Goal: Check status: Check status

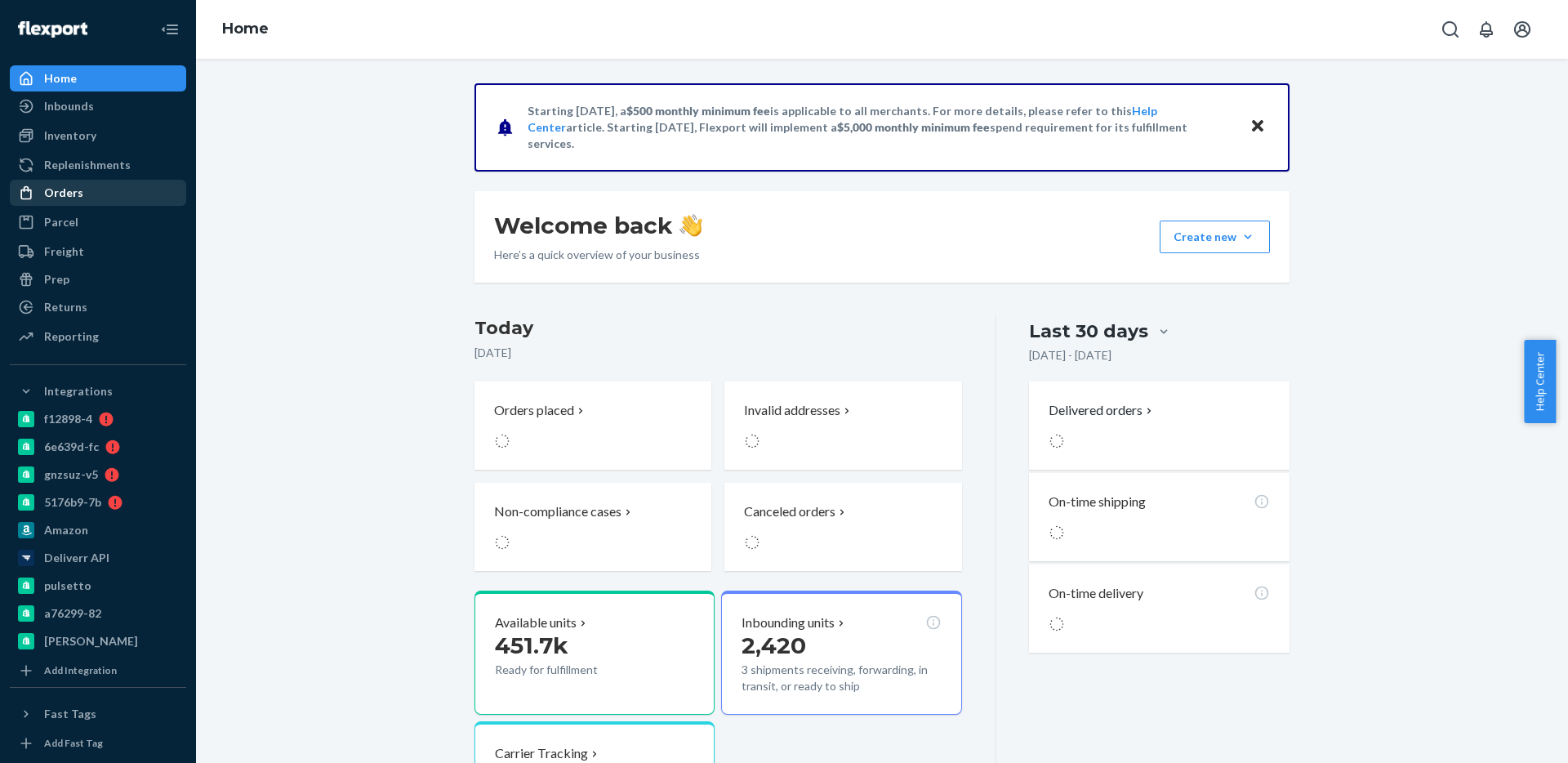
click at [67, 190] on div "Orders" at bounding box center [63, 193] width 39 height 16
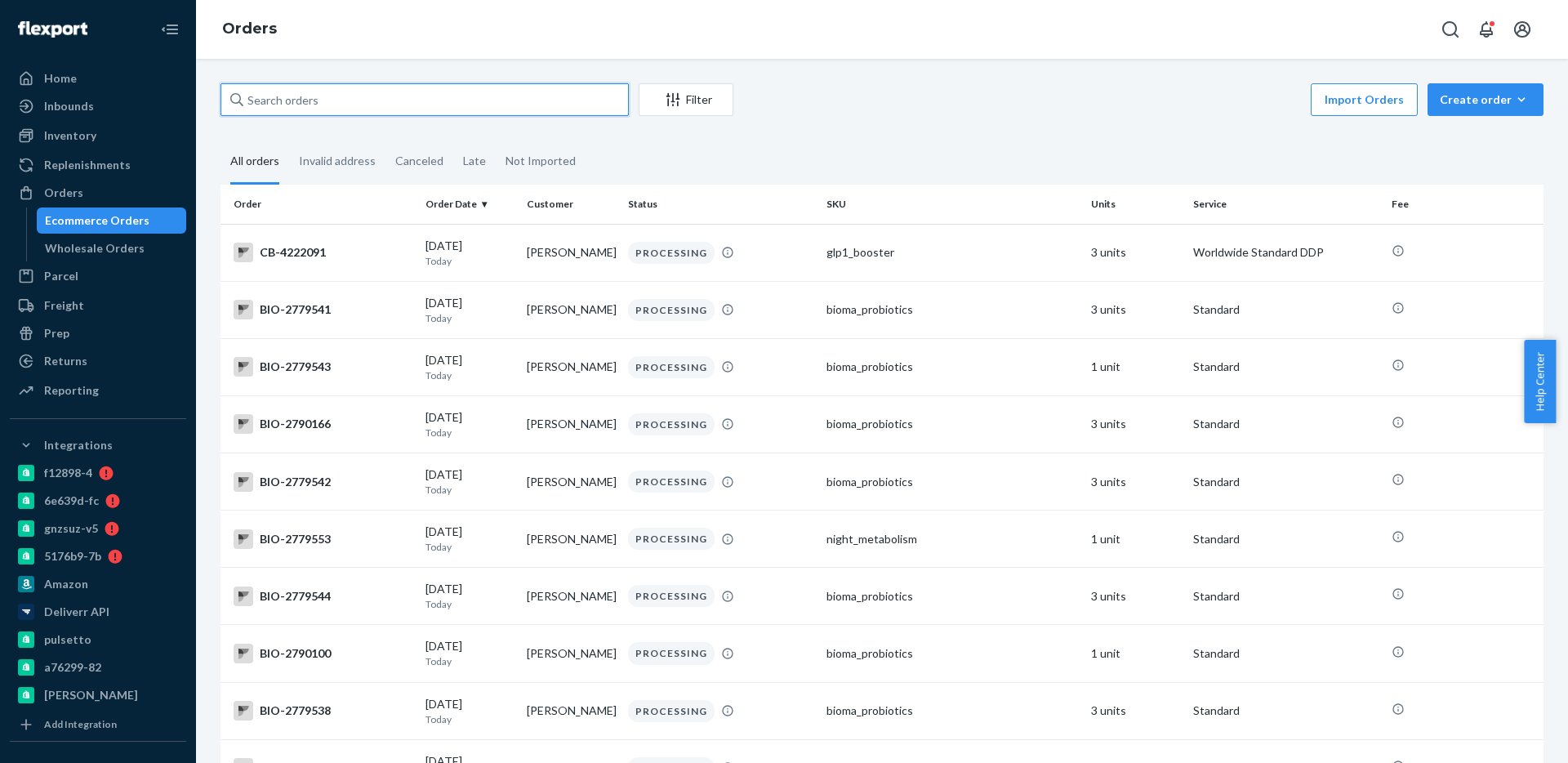
click at [342, 86] on input "text" at bounding box center [425, 99] width 409 height 33
paste input "4104272"
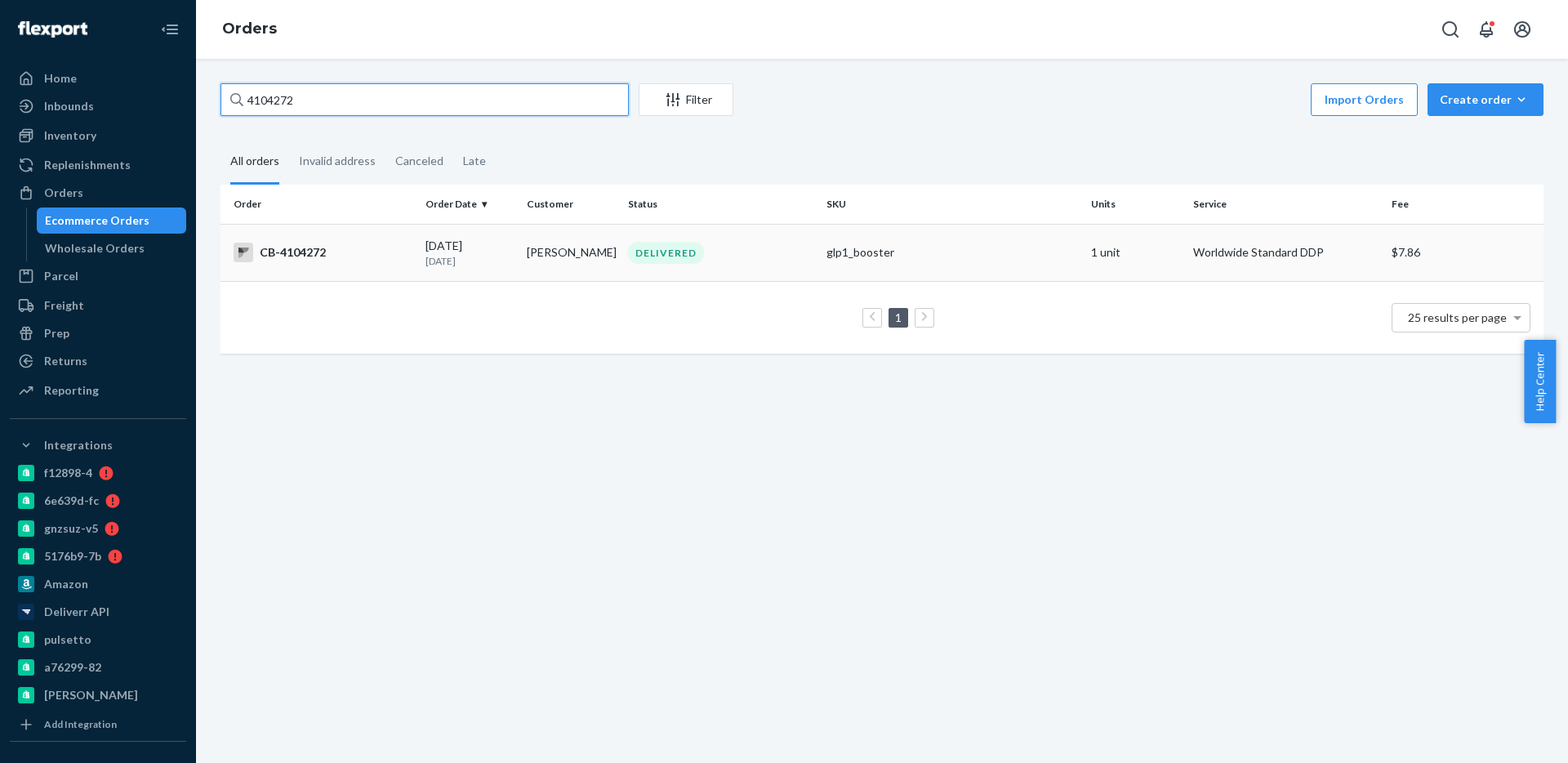
type input "4104272"
click at [372, 263] on td "CB-4104272" at bounding box center [320, 252] width 199 height 57
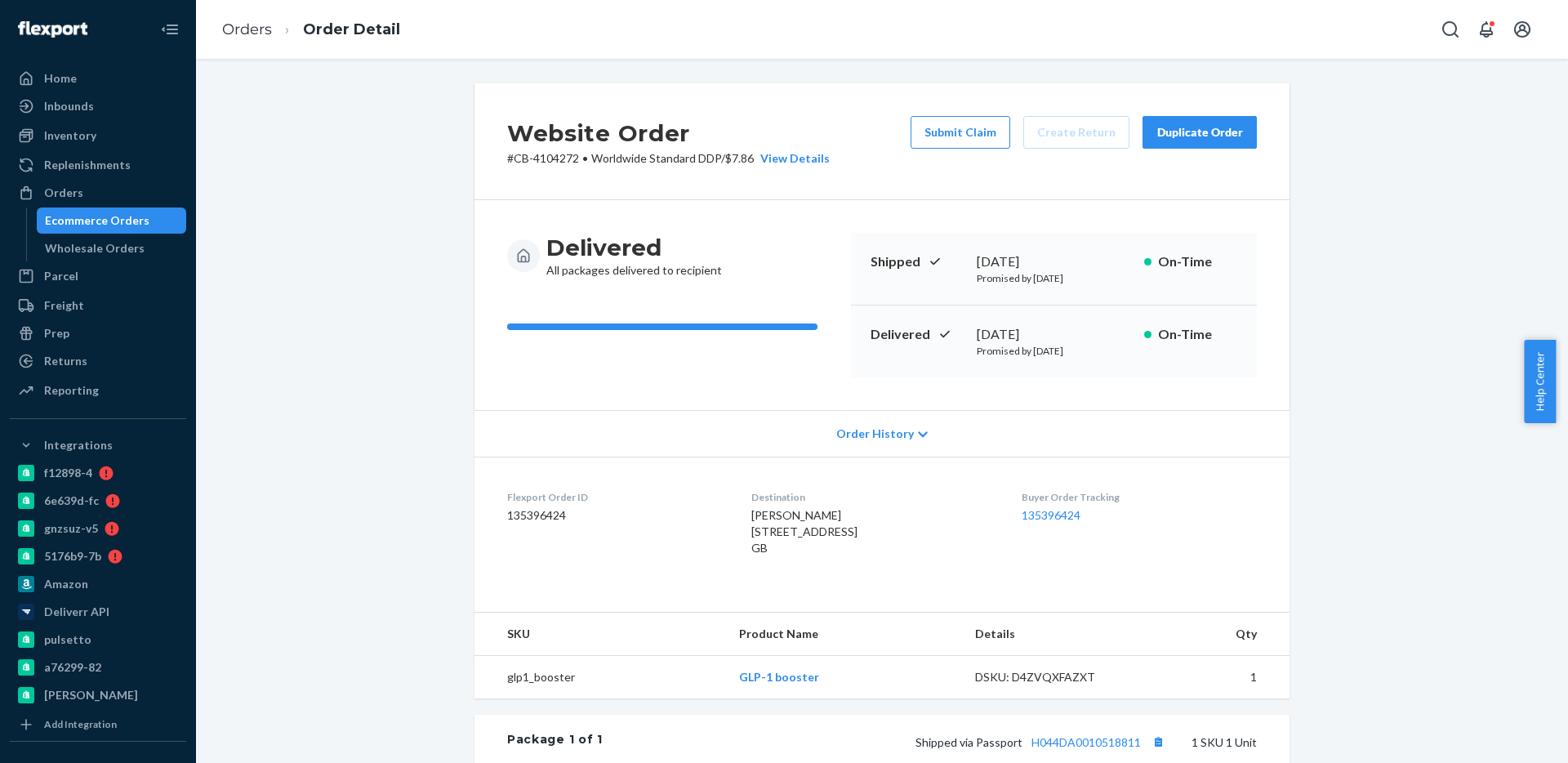
scroll to position [336, 0]
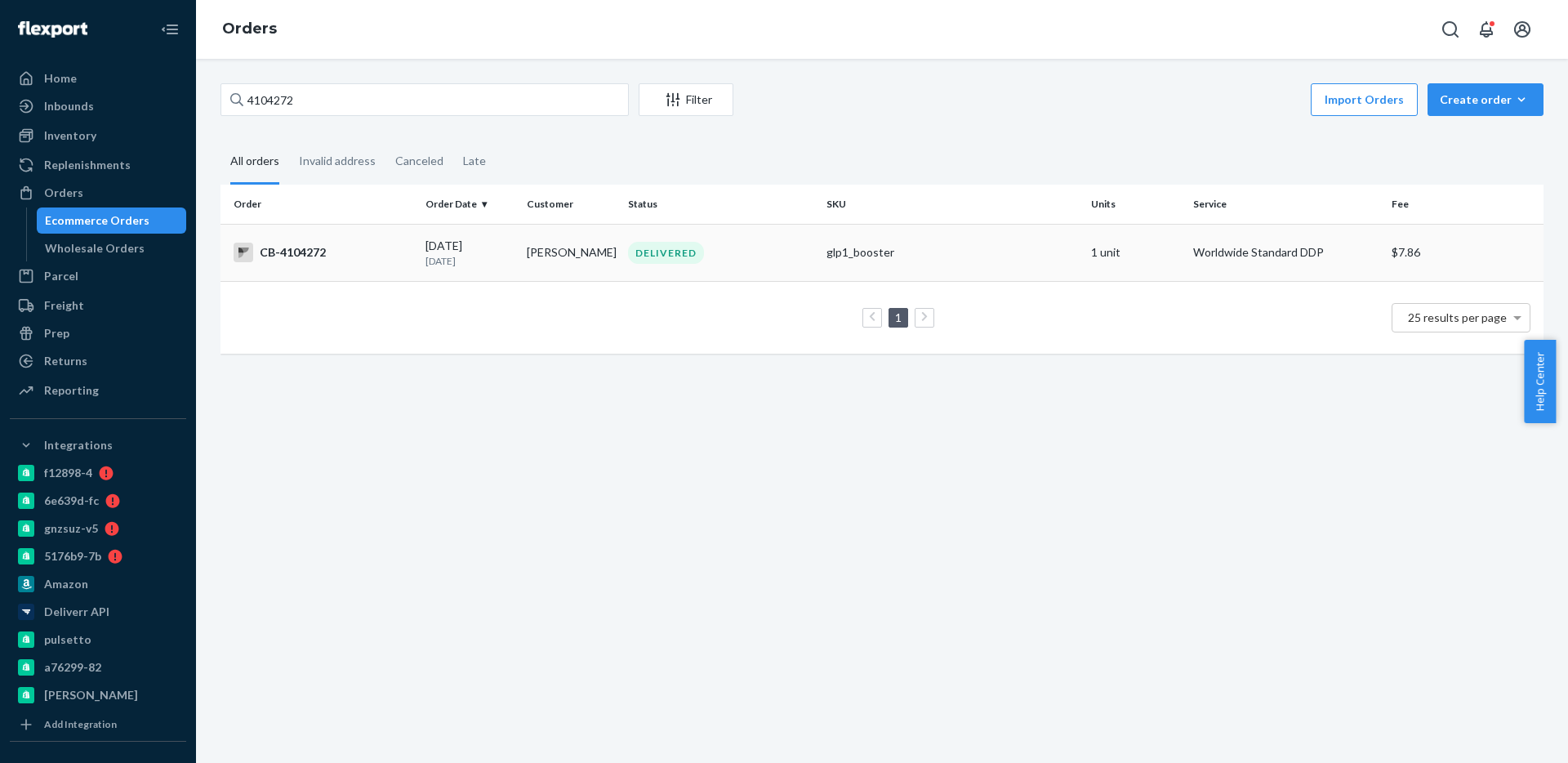
click at [878, 268] on td "glp1_booster" at bounding box center [953, 252] width 264 height 57
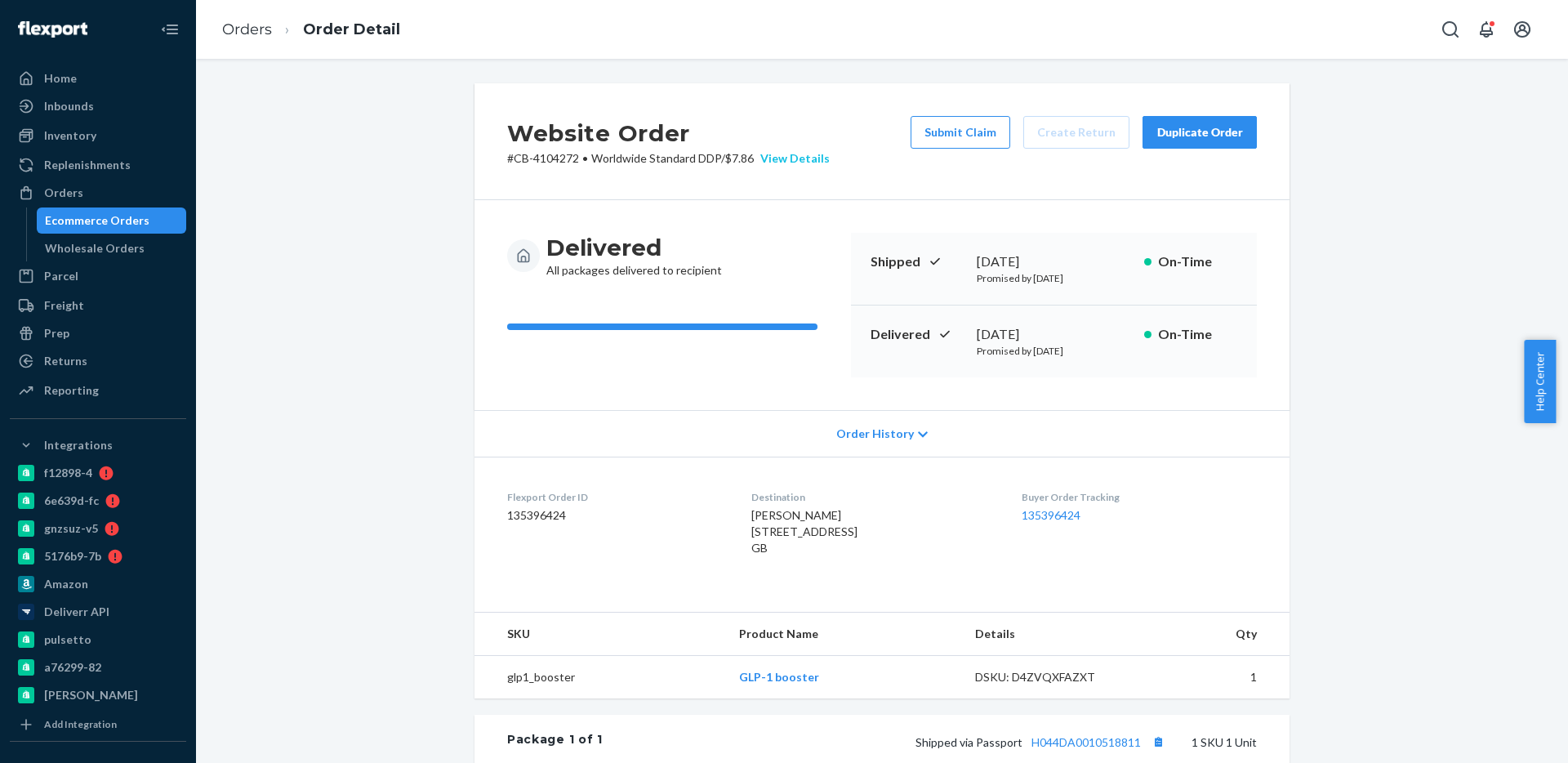
click at [774, 166] on div "View Details" at bounding box center [791, 158] width 76 height 16
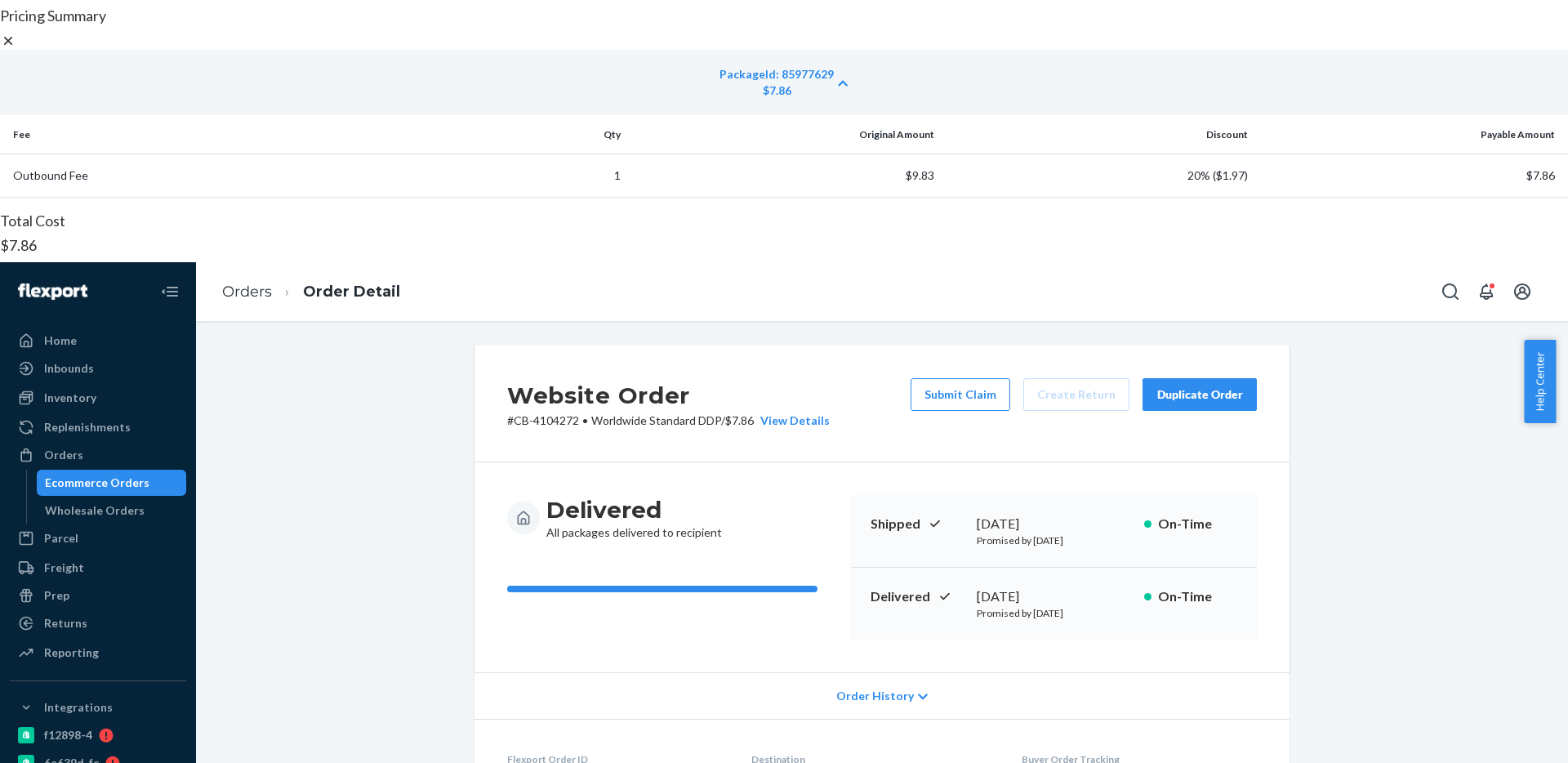
click at [303, 204] on div "Pricing Summary PackageId: 85977629 $7.86 Fee Qty Original Amount Discount Paya…" at bounding box center [784, 516] width 1568 height 1017
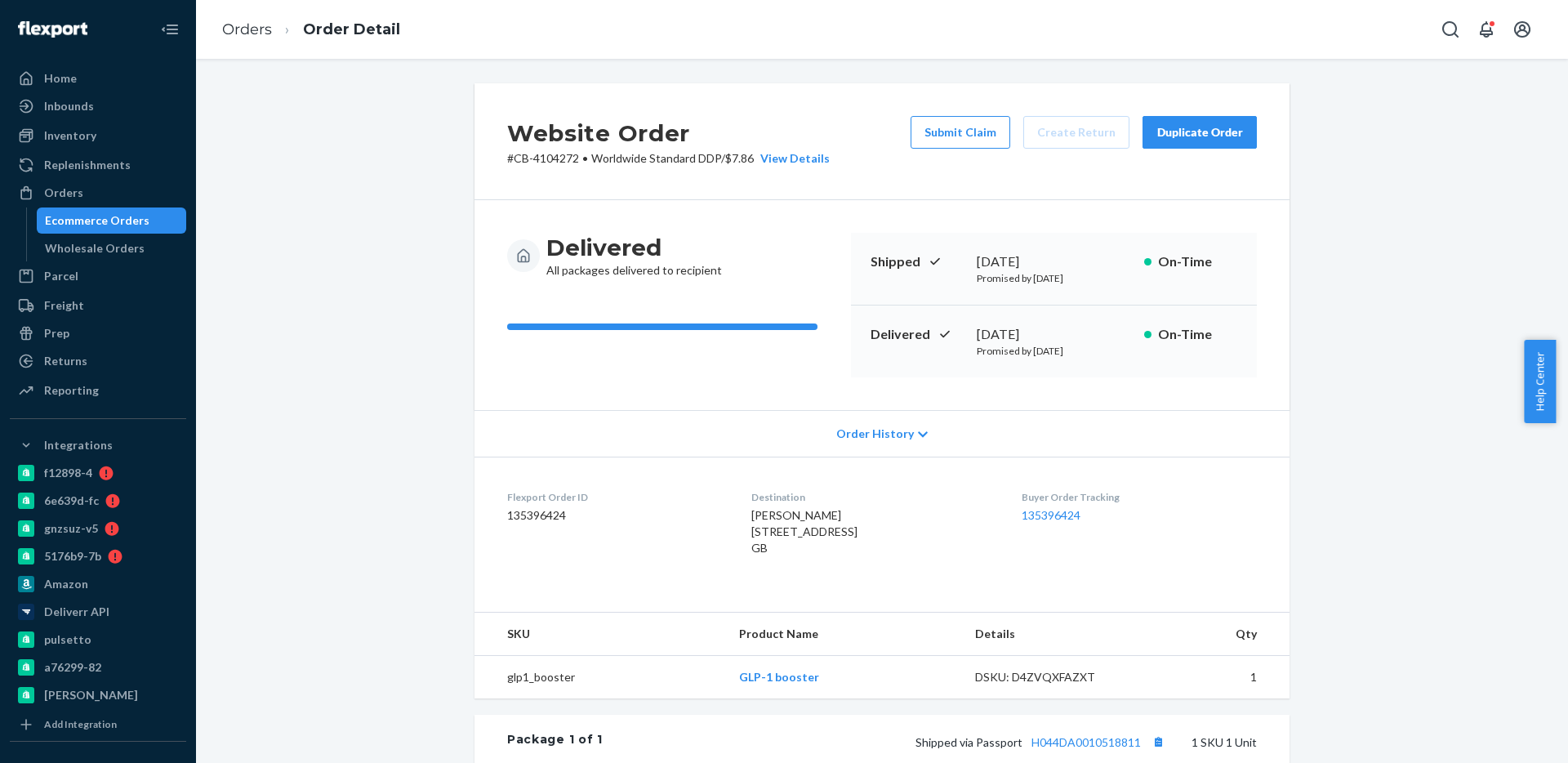
click at [107, 219] on div "Ecommerce Orders" at bounding box center [96, 221] width 104 height 16
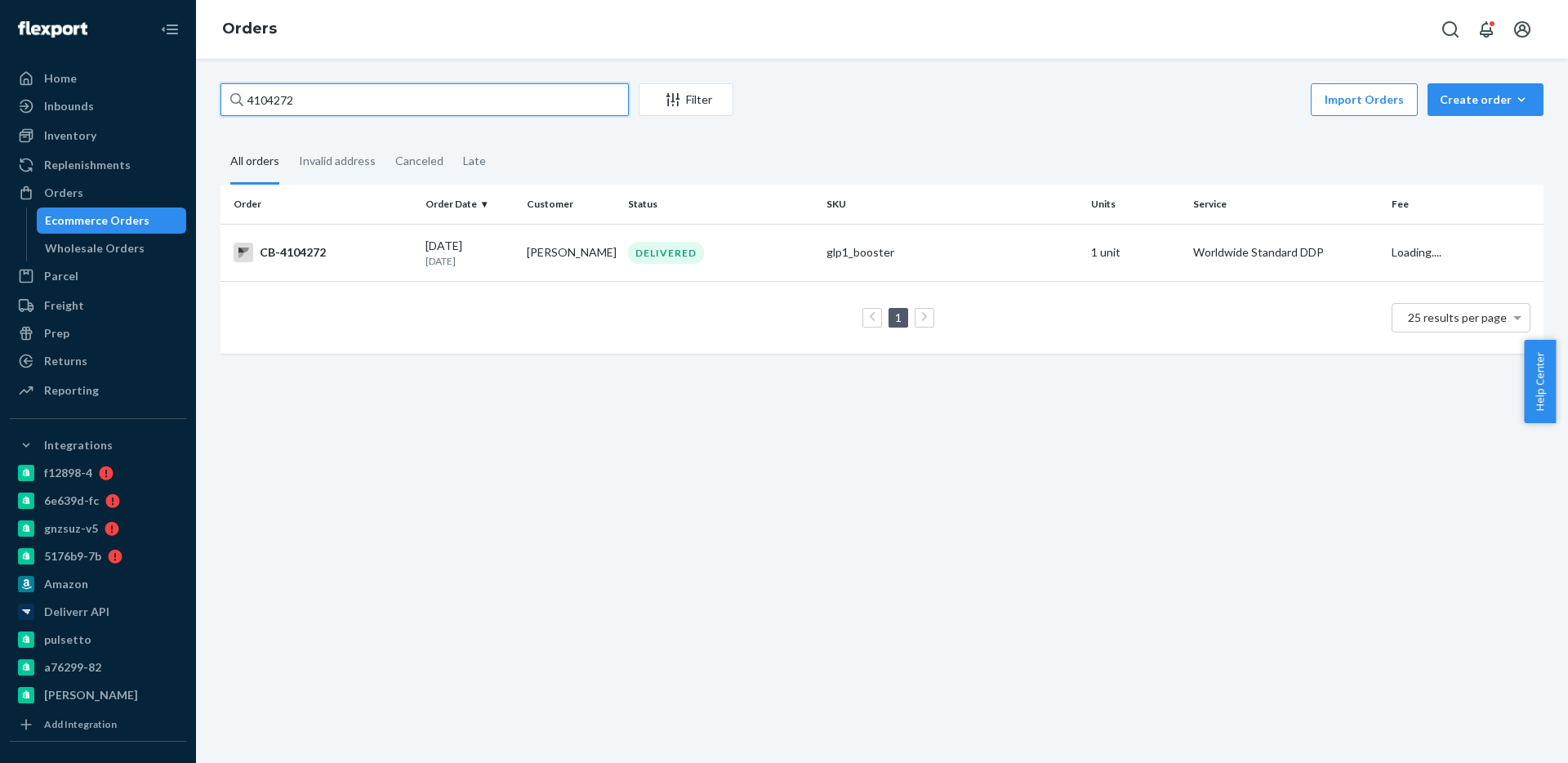
click at [450, 95] on input "4104272" at bounding box center [425, 99] width 409 height 33
click at [547, 99] on input "4104272" at bounding box center [425, 99] width 409 height 33
click at [454, 107] on input "4104272" at bounding box center [425, 99] width 409 height 33
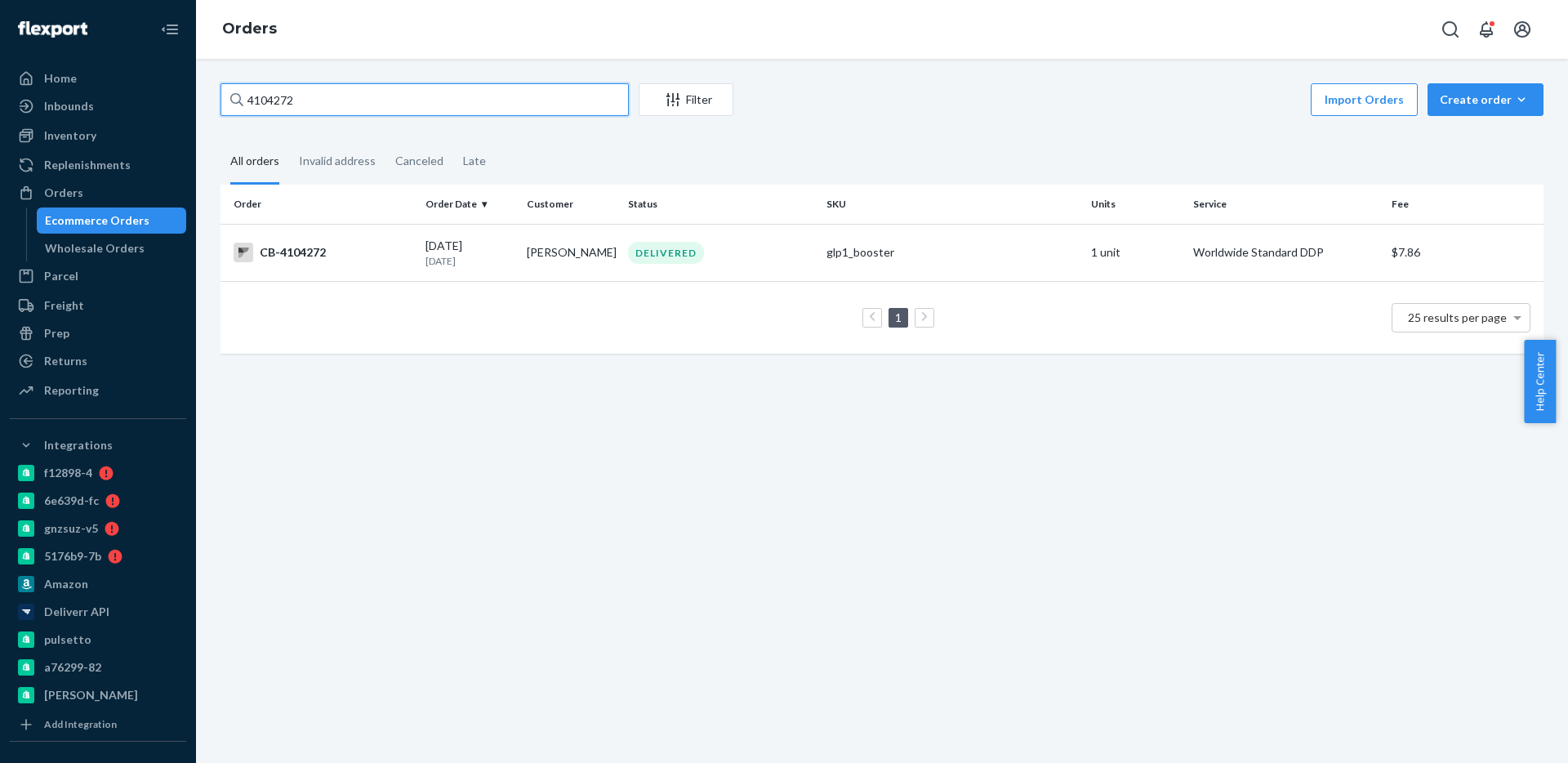
paste input "text"
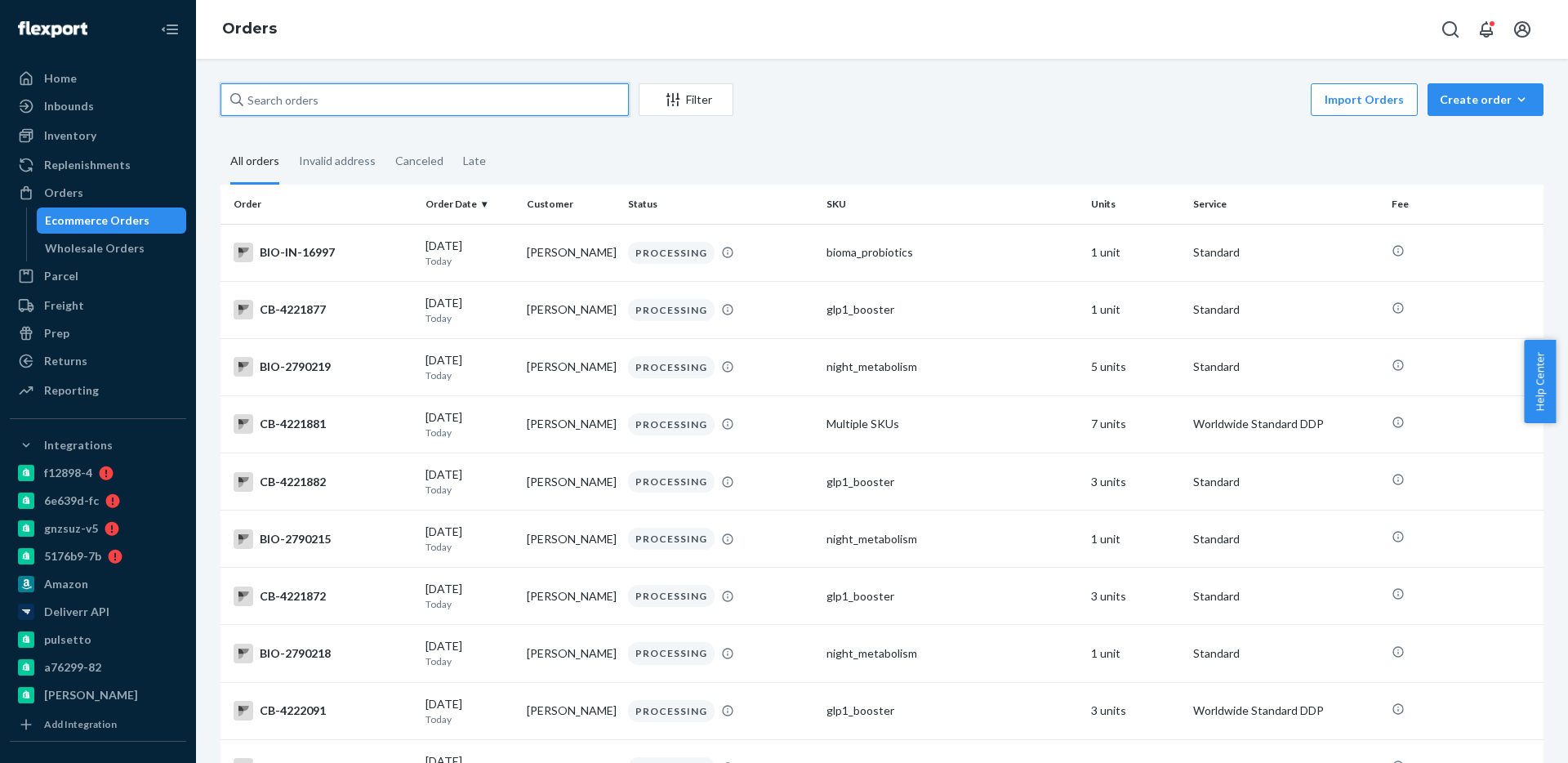
paste input "text"
paste input "4104272"
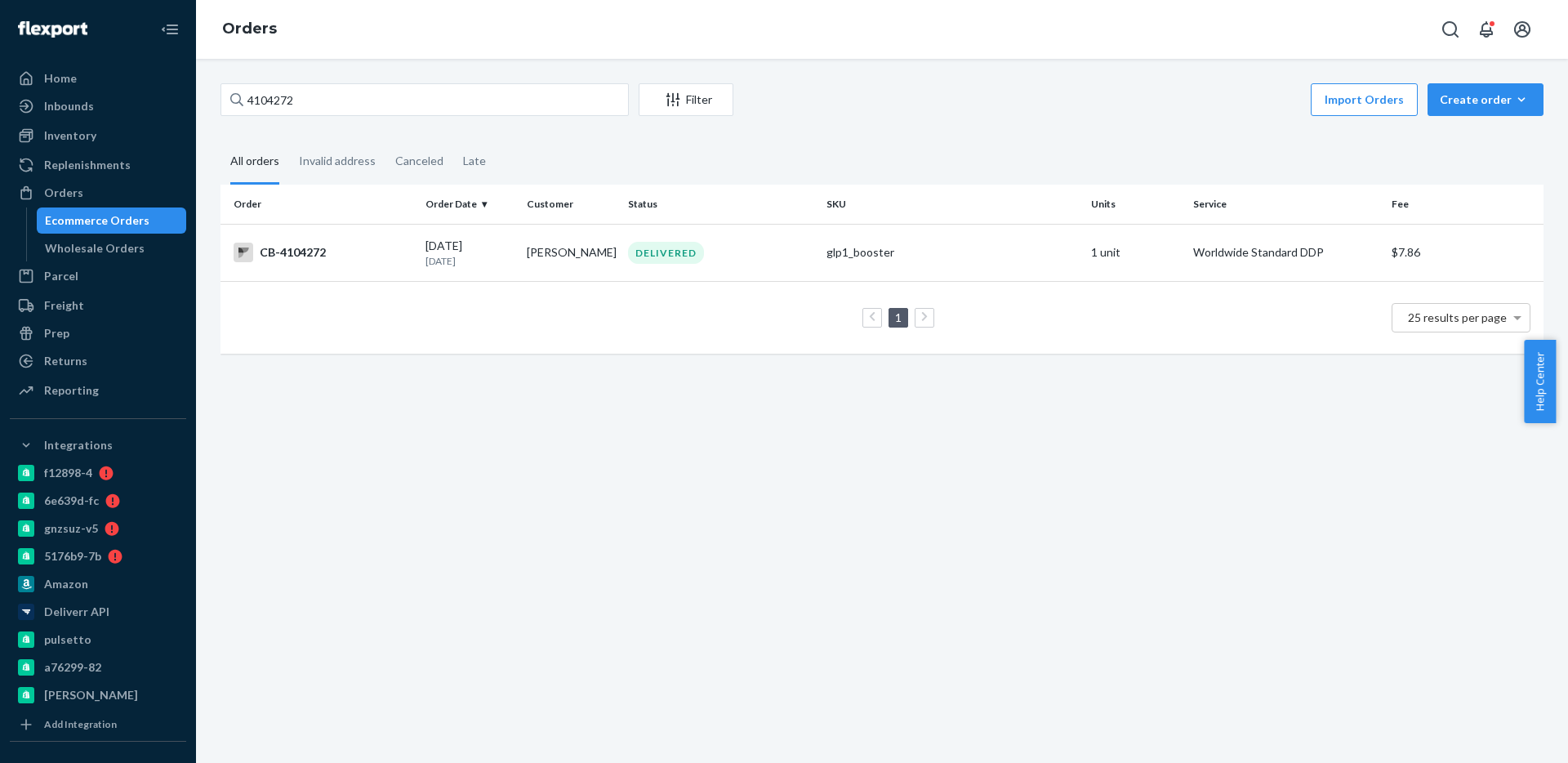
click at [473, 73] on div "4104272 Filter Import Orders Create order Ecommerce order Removal order All ord…" at bounding box center [882, 411] width 1372 height 704
click at [423, 107] on input "4104272" at bounding box center [425, 99] width 409 height 33
paste input "023895"
type input "4023895"
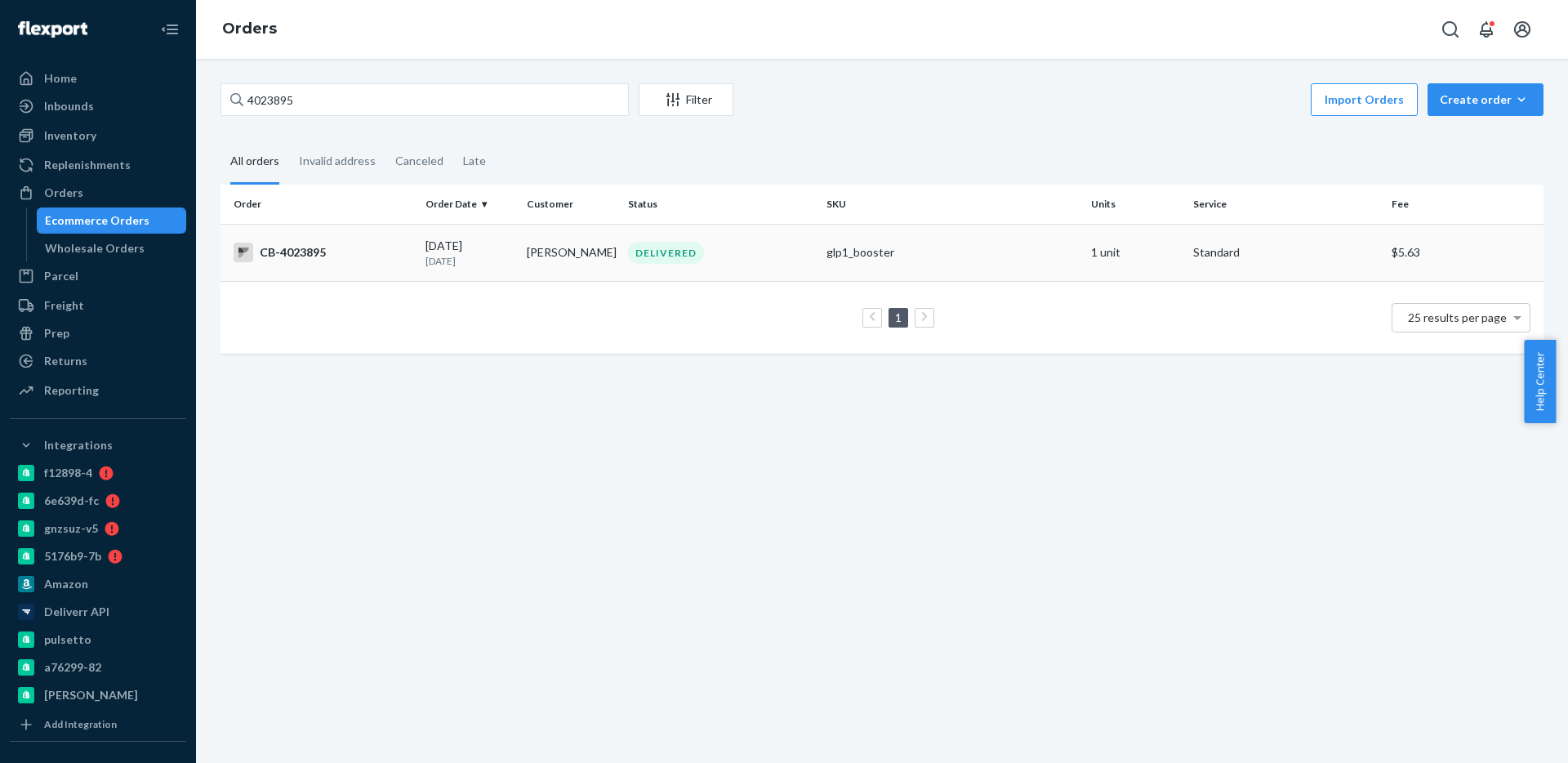
click at [1407, 256] on td "$5.63" at bounding box center [1464, 252] width 158 height 57
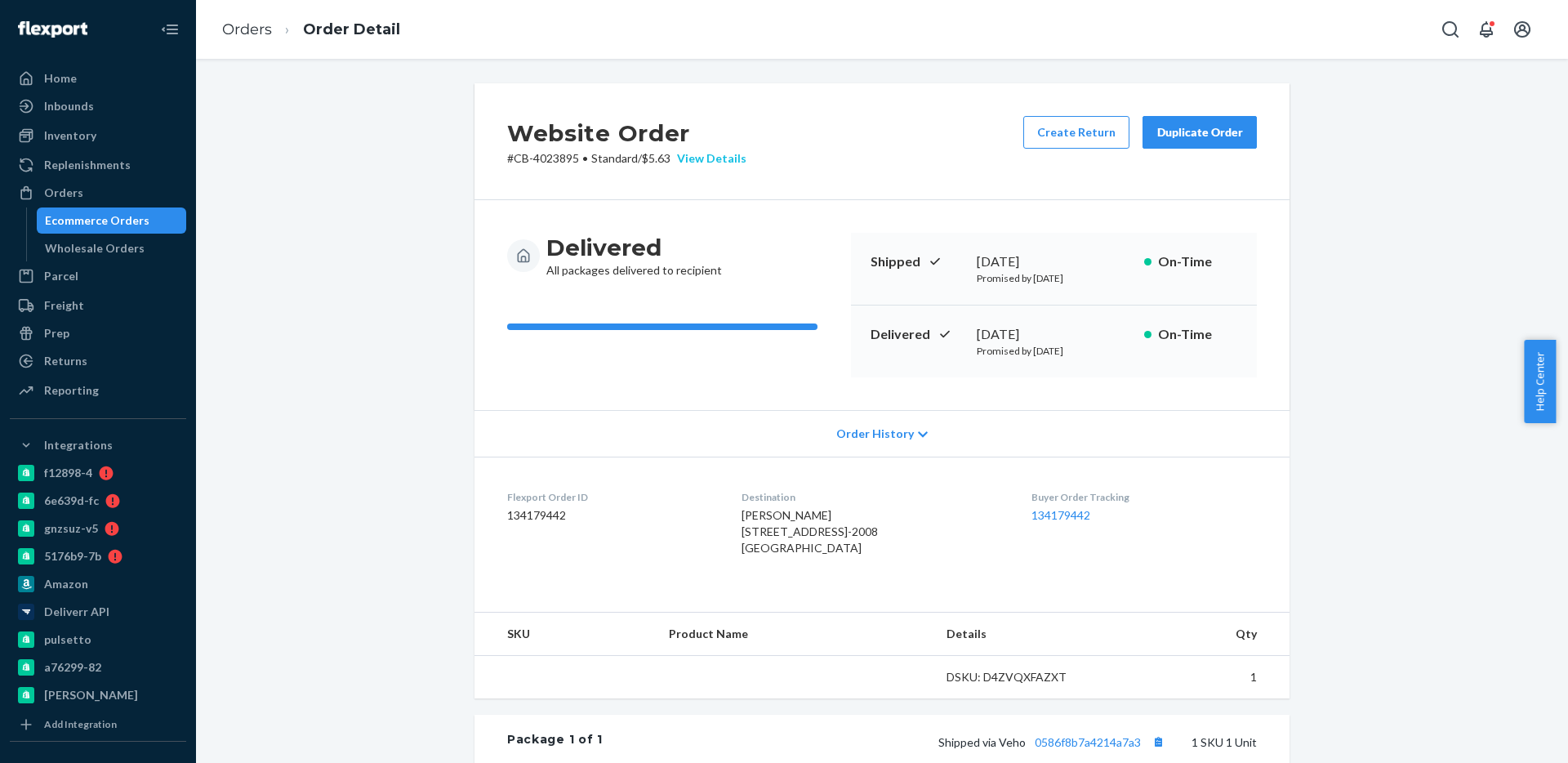
click at [710, 157] on div "View Details" at bounding box center [708, 158] width 76 height 16
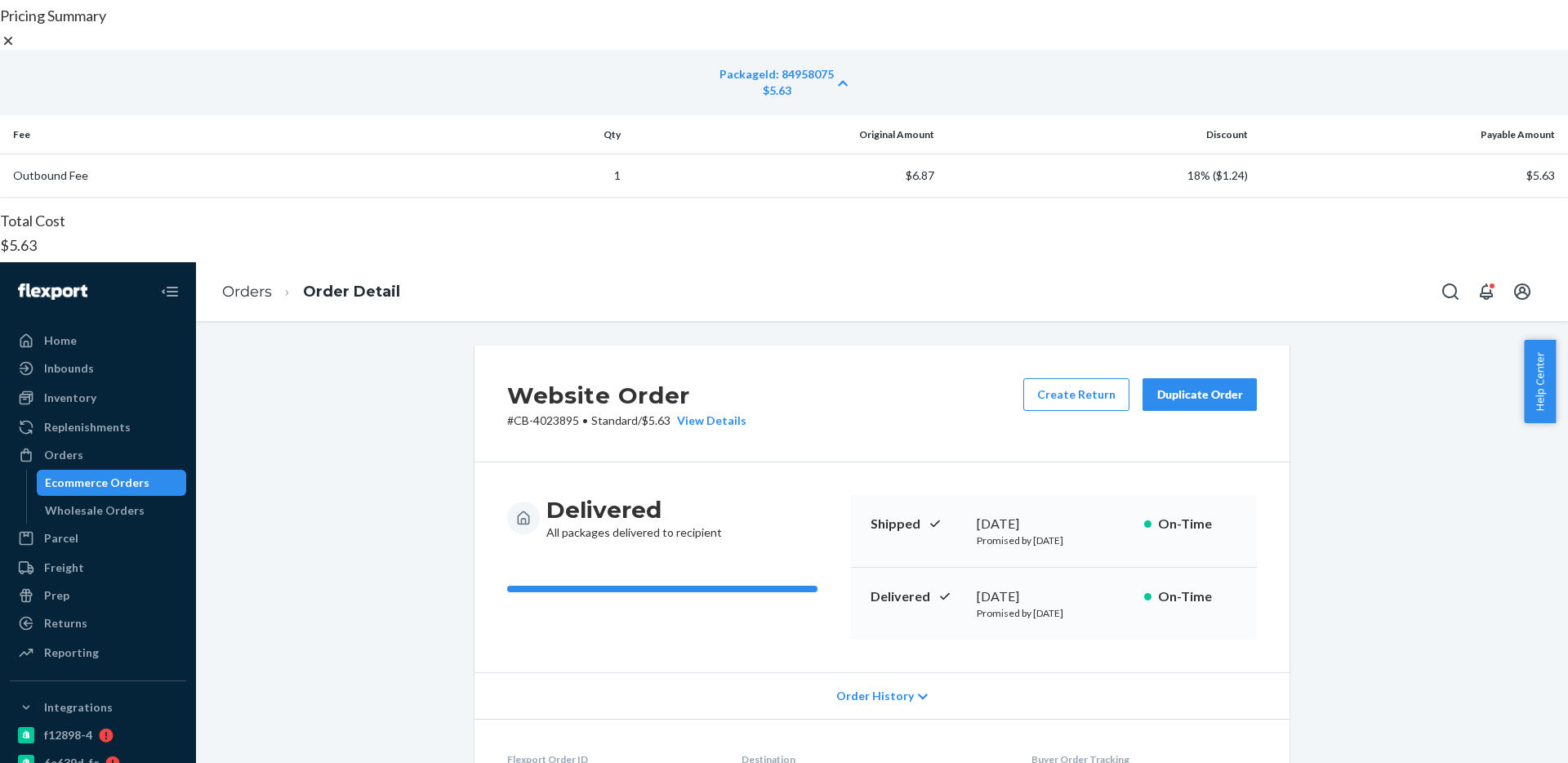
click at [12, 45] on icon at bounding box center [8, 41] width 8 height 8
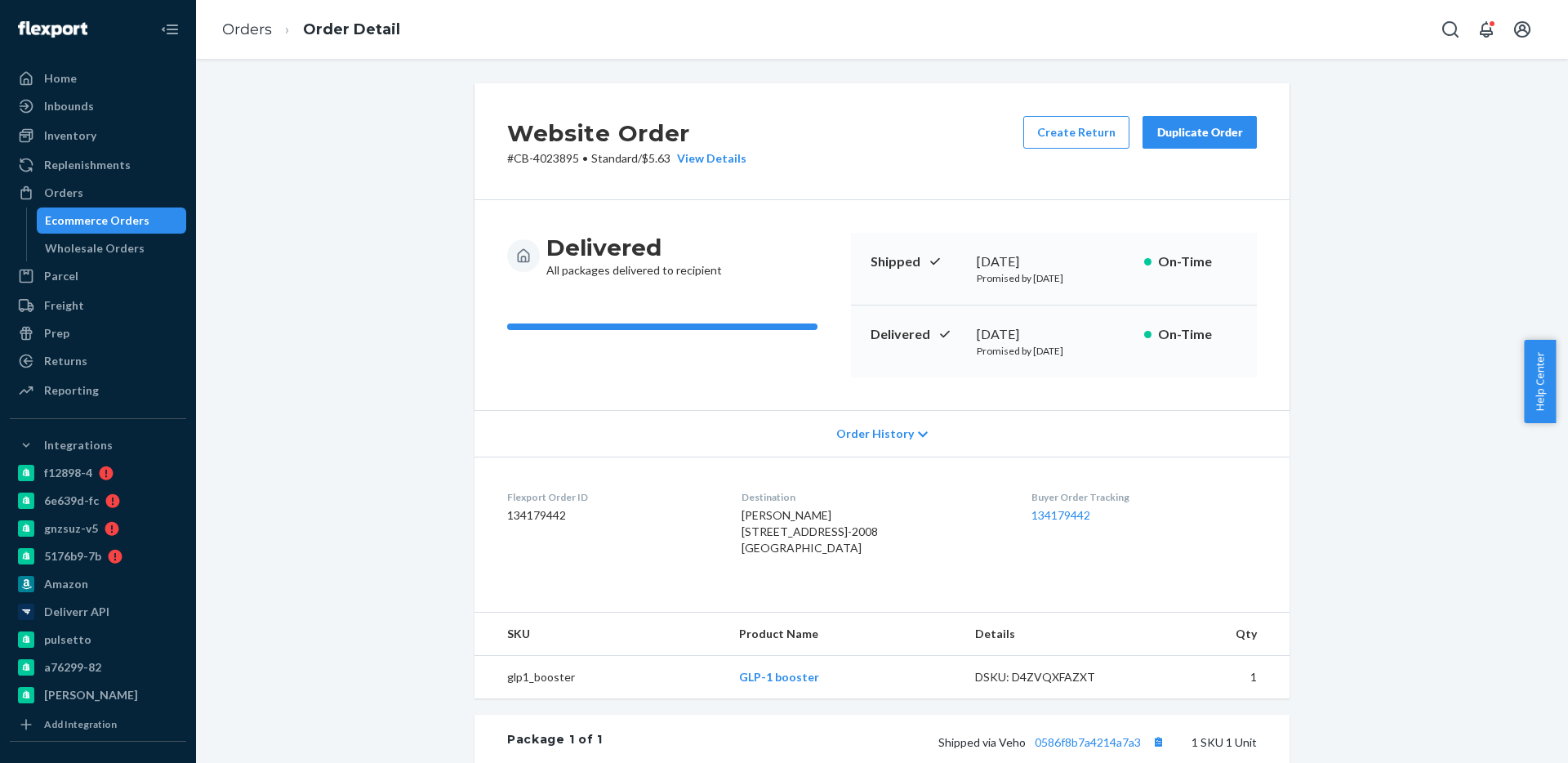
click at [876, 429] on span "Order History" at bounding box center [875, 434] width 78 height 16
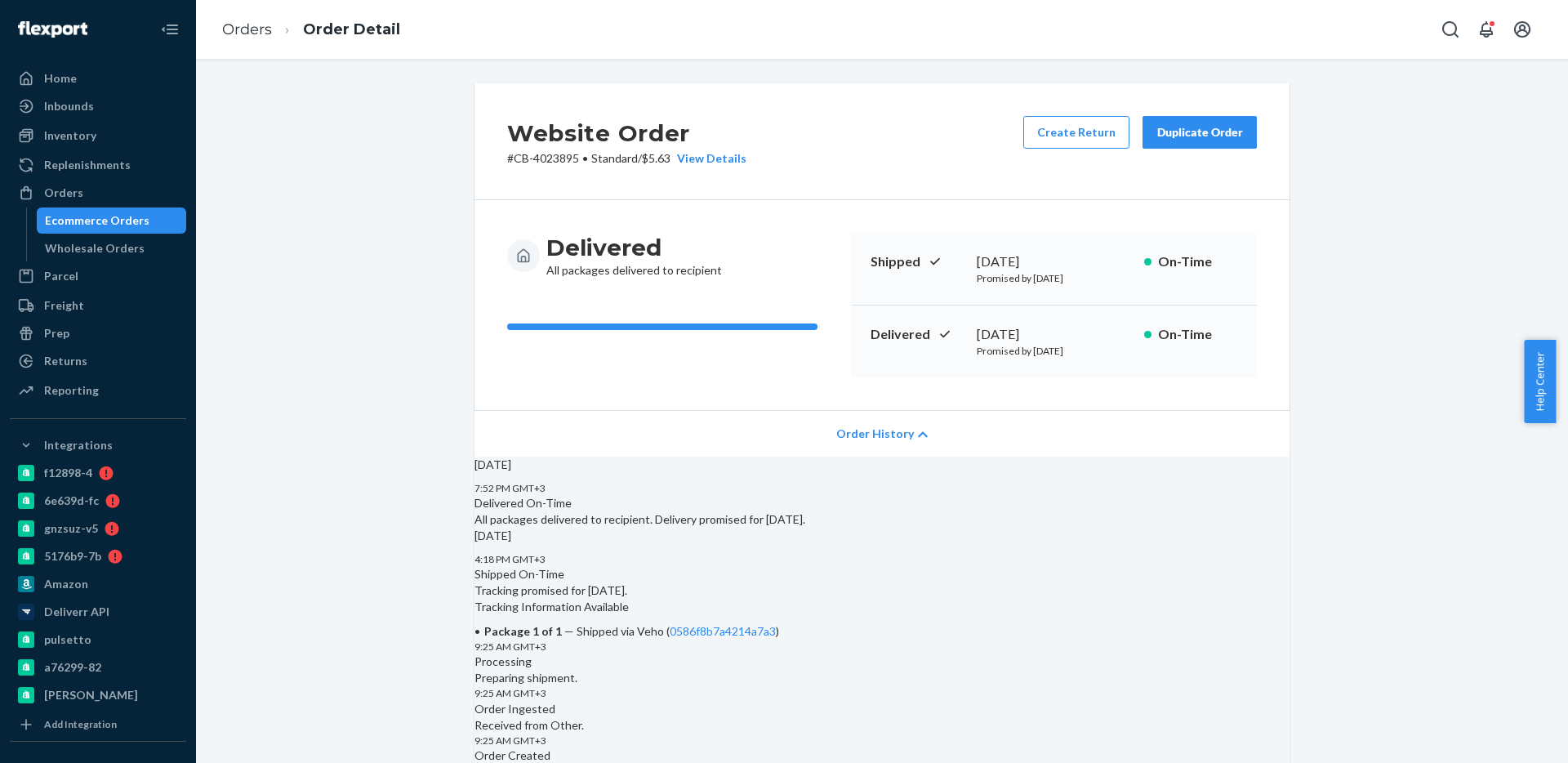
click at [876, 429] on span "Order History" at bounding box center [875, 434] width 78 height 16
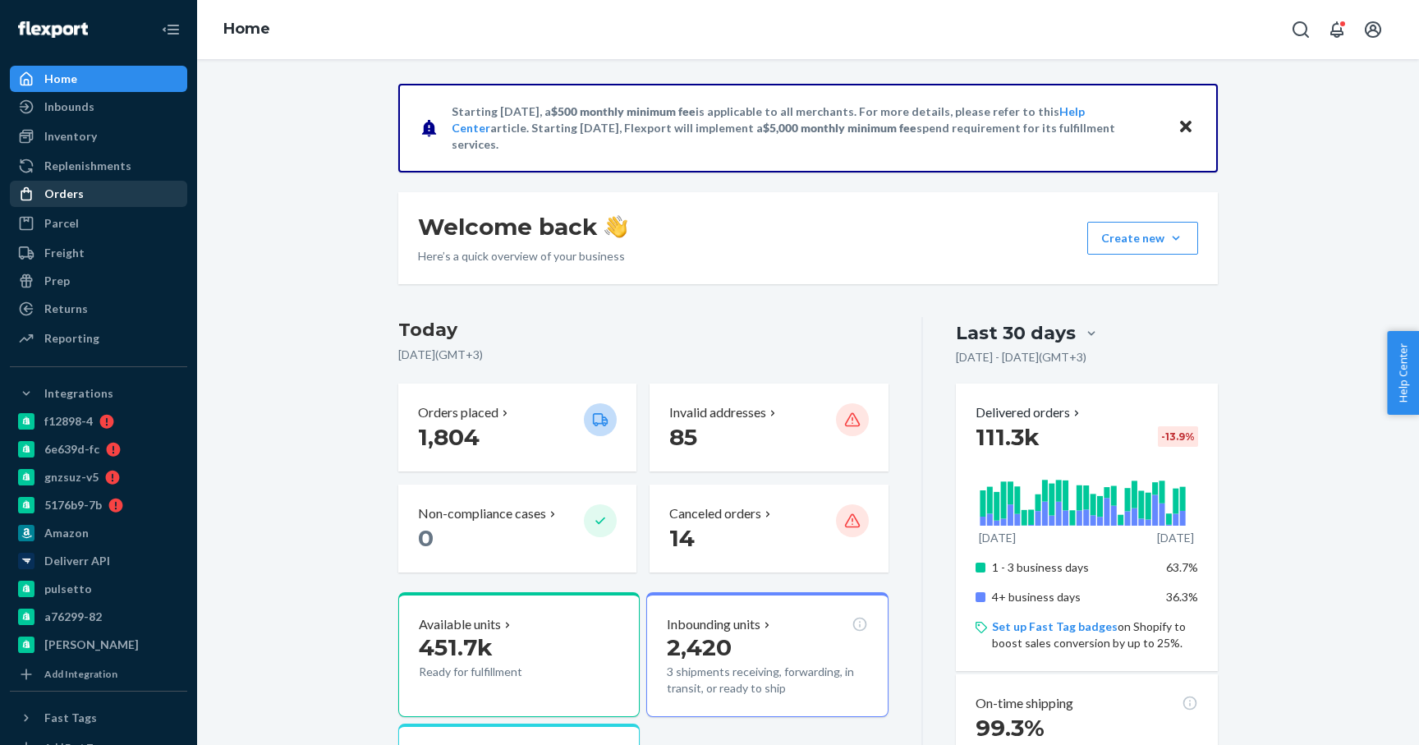
click at [94, 191] on div "Orders" at bounding box center [98, 193] width 174 height 23
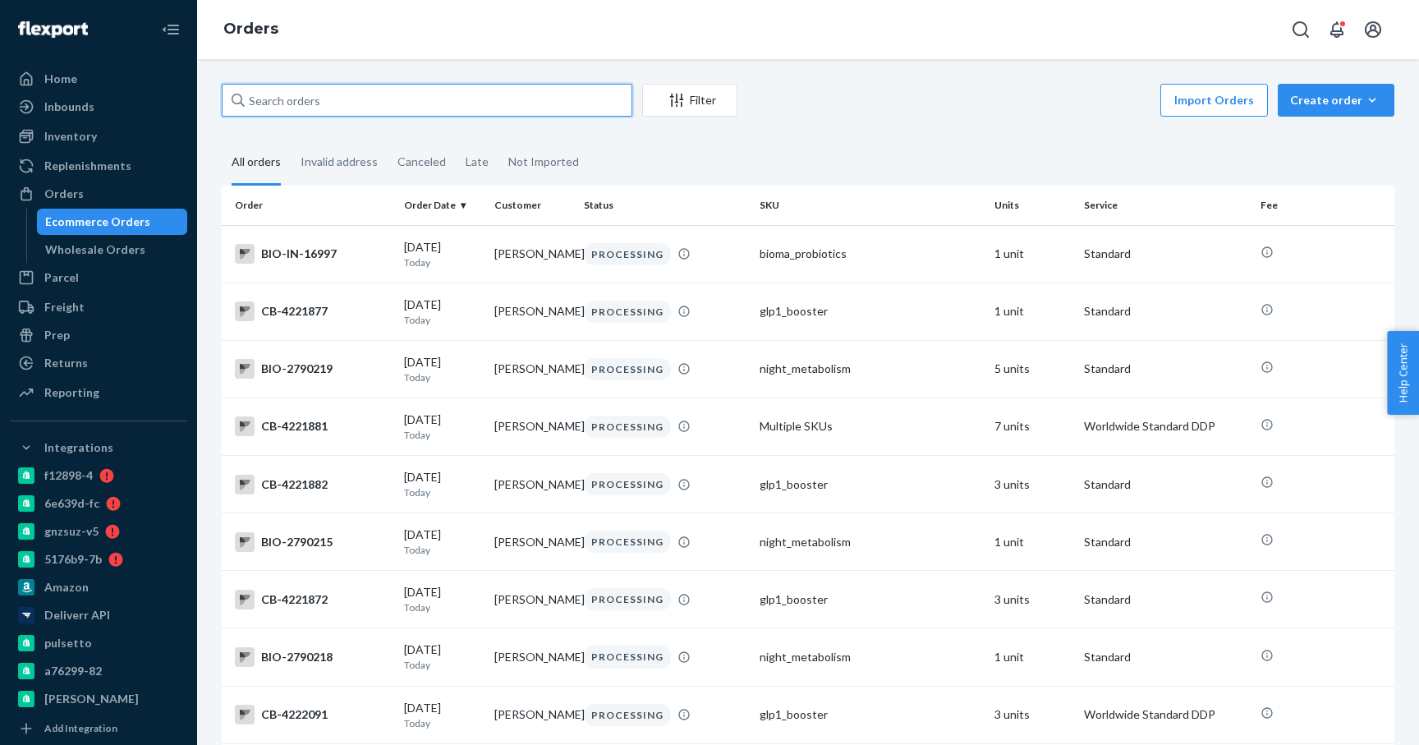
click at [434, 95] on input "text" at bounding box center [427, 100] width 411 height 33
paste input "4022956"
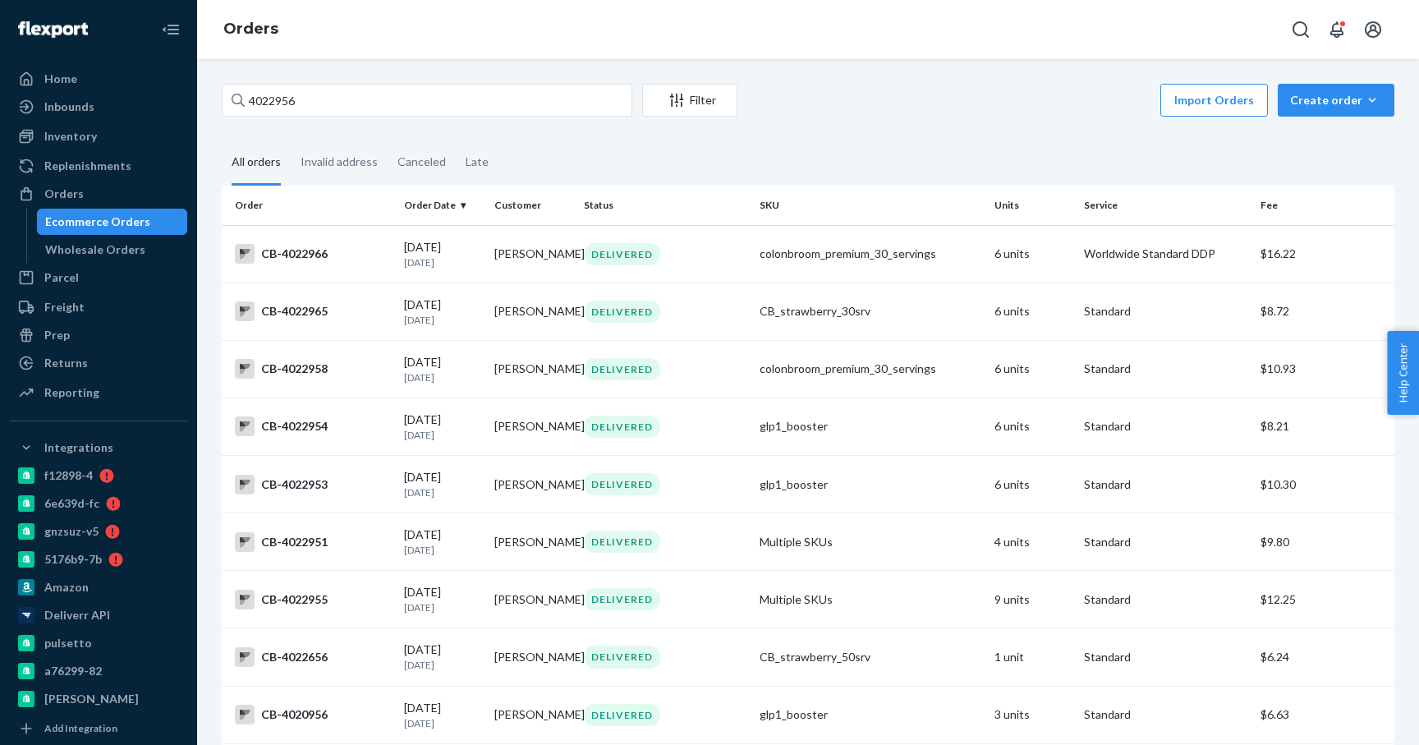
click at [791, 66] on div "4022956 Filter Import Orders Create order Ecommerce order Removal order All ord…" at bounding box center [808, 402] width 1222 height 686
click at [464, 109] on input "4022956" at bounding box center [427, 100] width 411 height 33
paste input "104272"
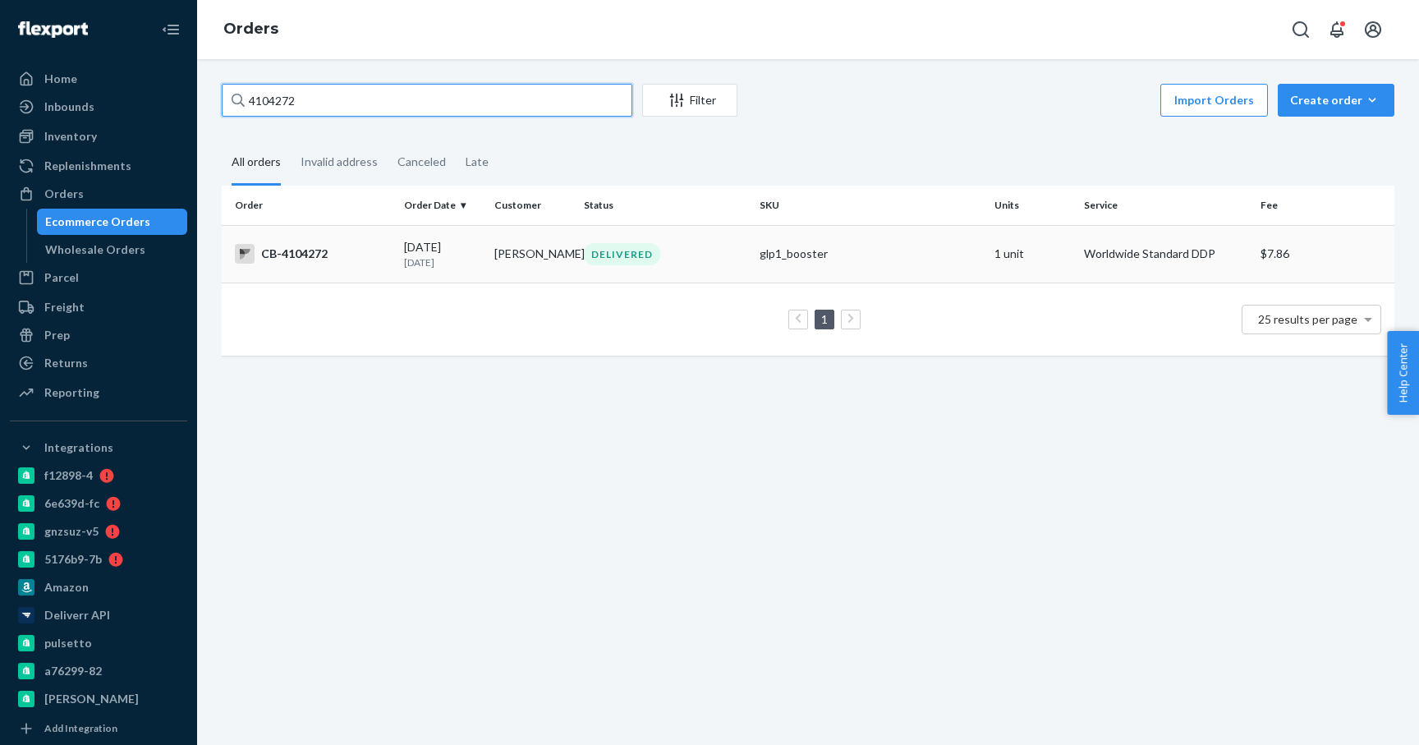
type input "4104272"
click at [311, 267] on td "CB-4104272" at bounding box center [310, 253] width 176 height 57
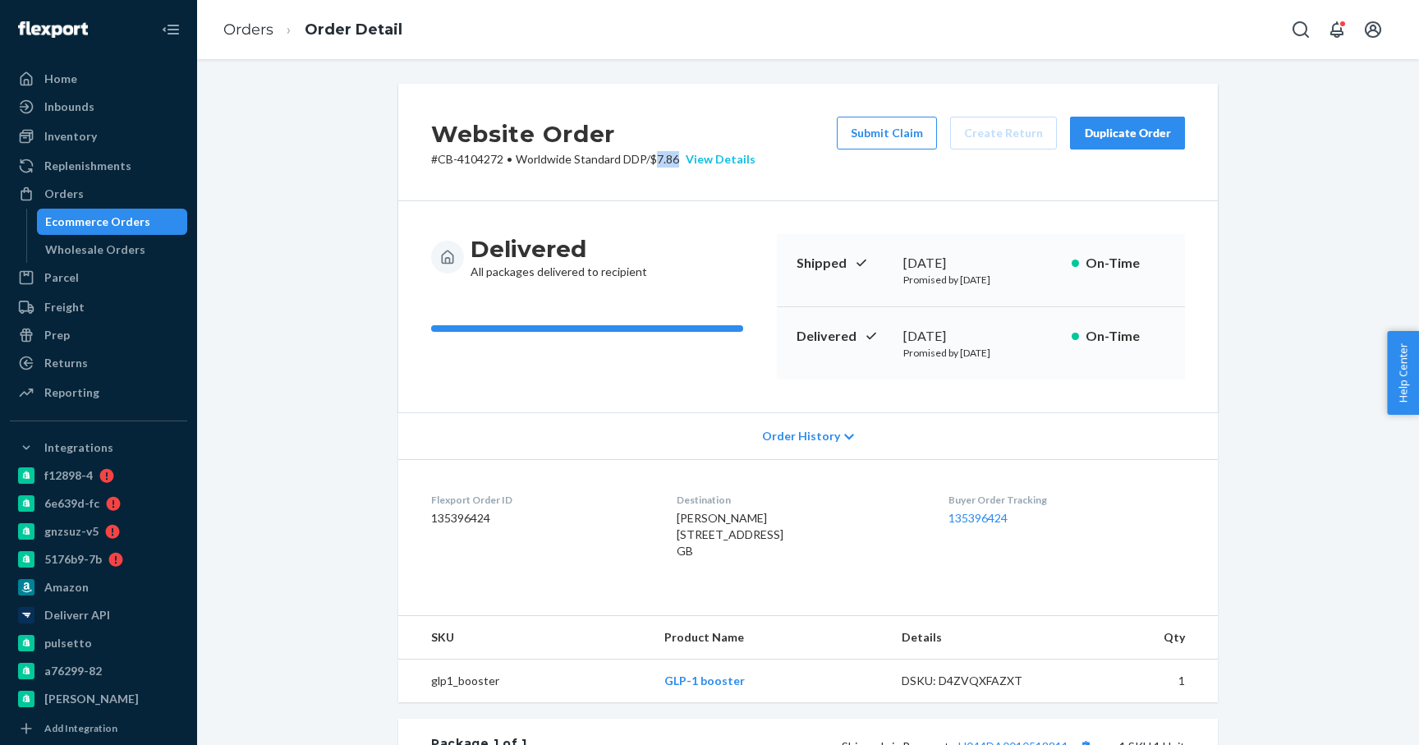
drag, startPoint x: 664, startPoint y: 160, endPoint x: 690, endPoint y: 160, distance: 25.5
click at [690, 160] on p "# CB-4104272 • Worldwide Standard DDP / $7.86 View Details" at bounding box center [593, 159] width 324 height 16
click at [508, 170] on div "Website Order # CB-4104272 • Worldwide Standard DDP / $7.86 View Details Submit…" at bounding box center [808, 142] width 820 height 117
click at [716, 155] on div "View Details" at bounding box center [717, 159] width 76 height 16
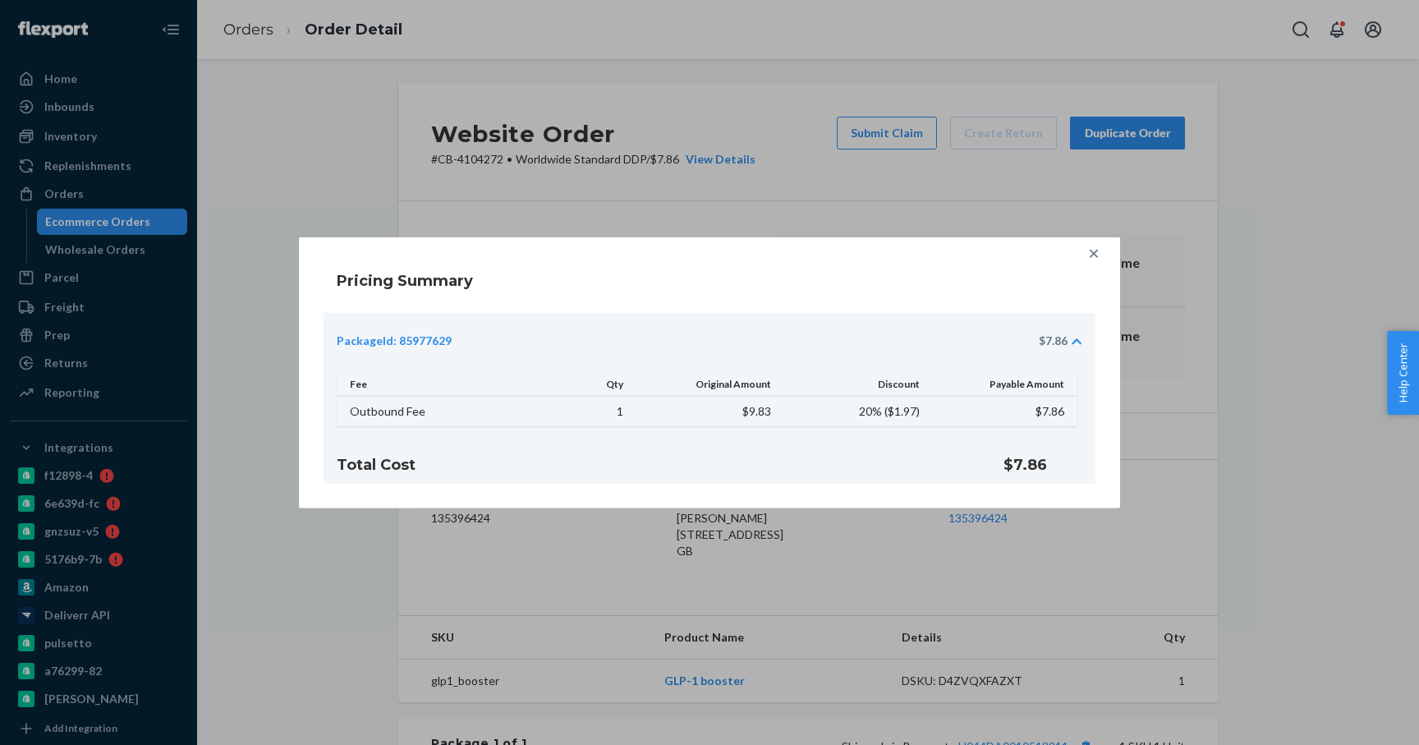
click at [1099, 260] on icon at bounding box center [1094, 253] width 16 height 16
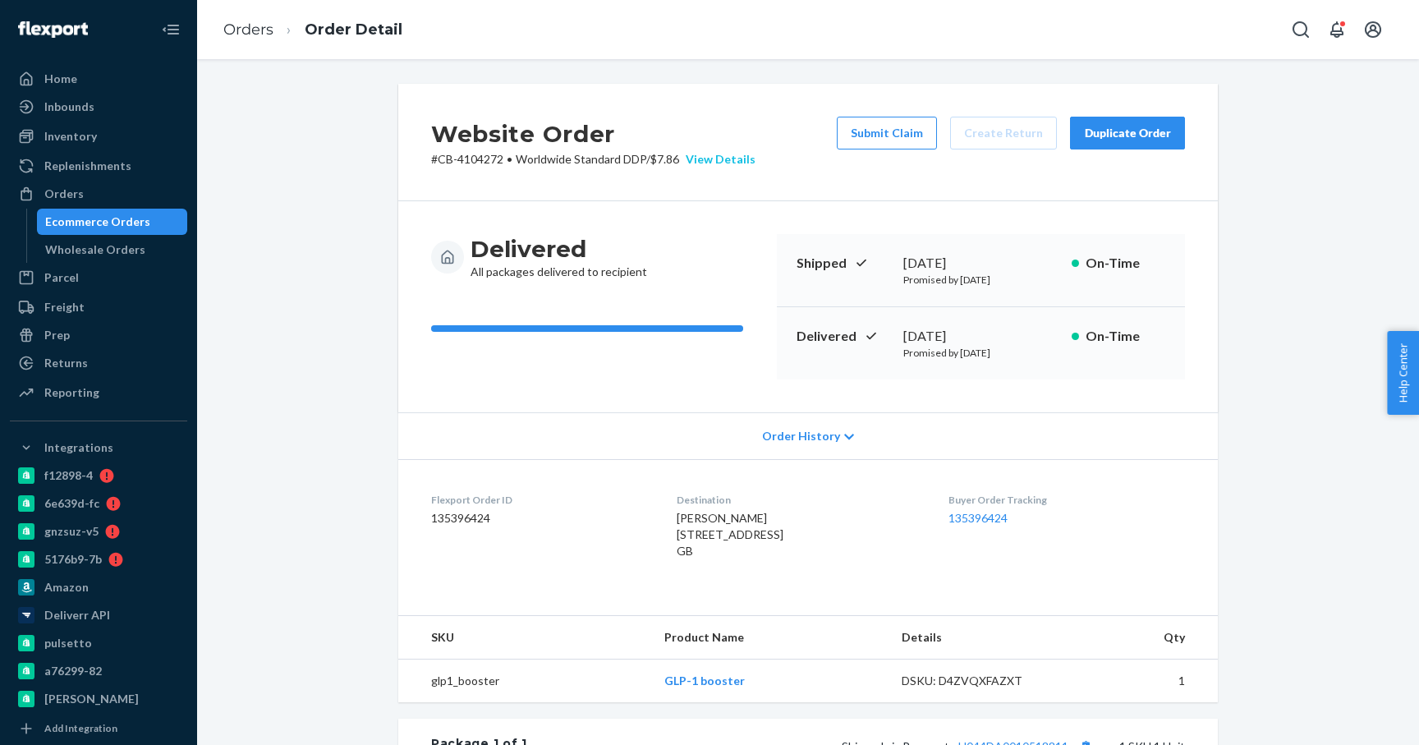
click at [744, 166] on div "View Details" at bounding box center [717, 159] width 76 height 16
